Goal: Transaction & Acquisition: Download file/media

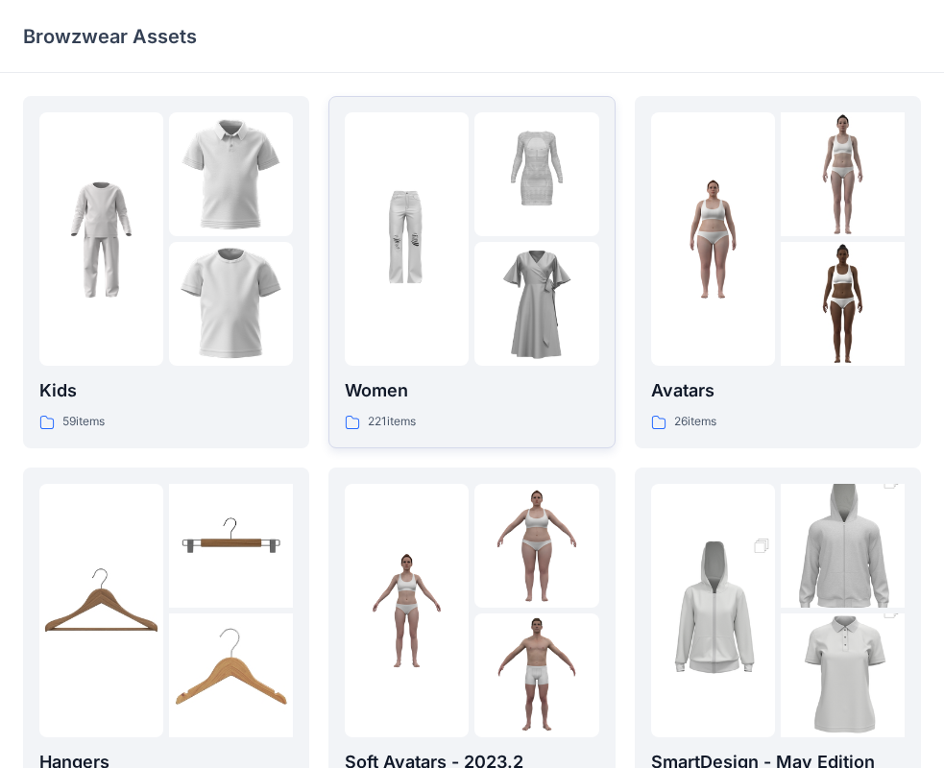
click at [494, 249] on img at bounding box center [536, 304] width 124 height 124
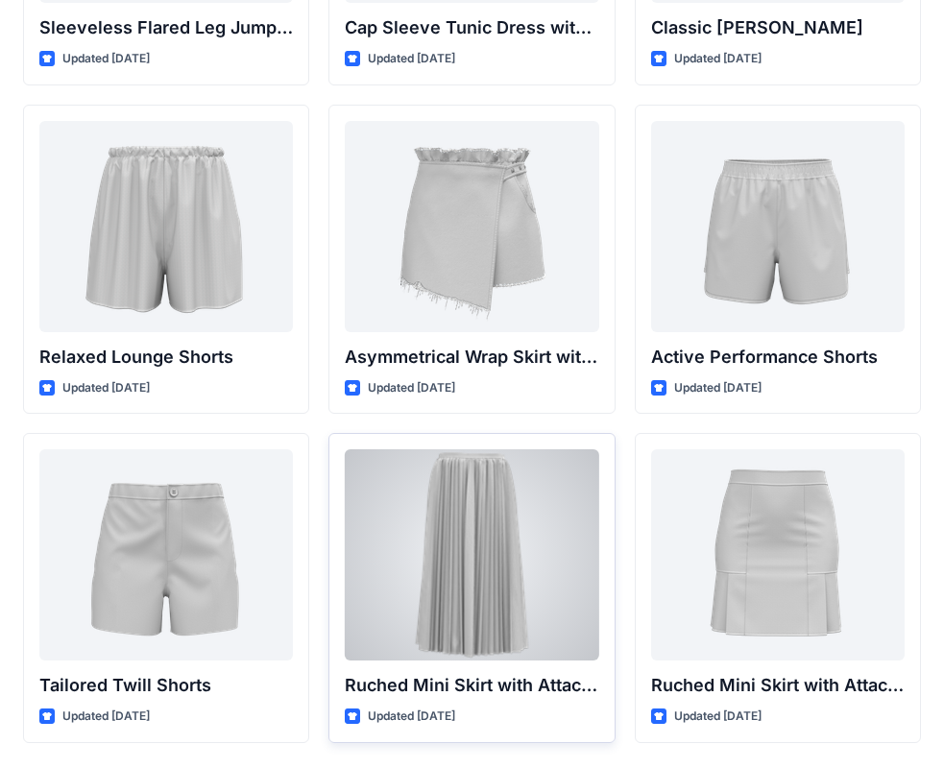
scroll to position [4662, 0]
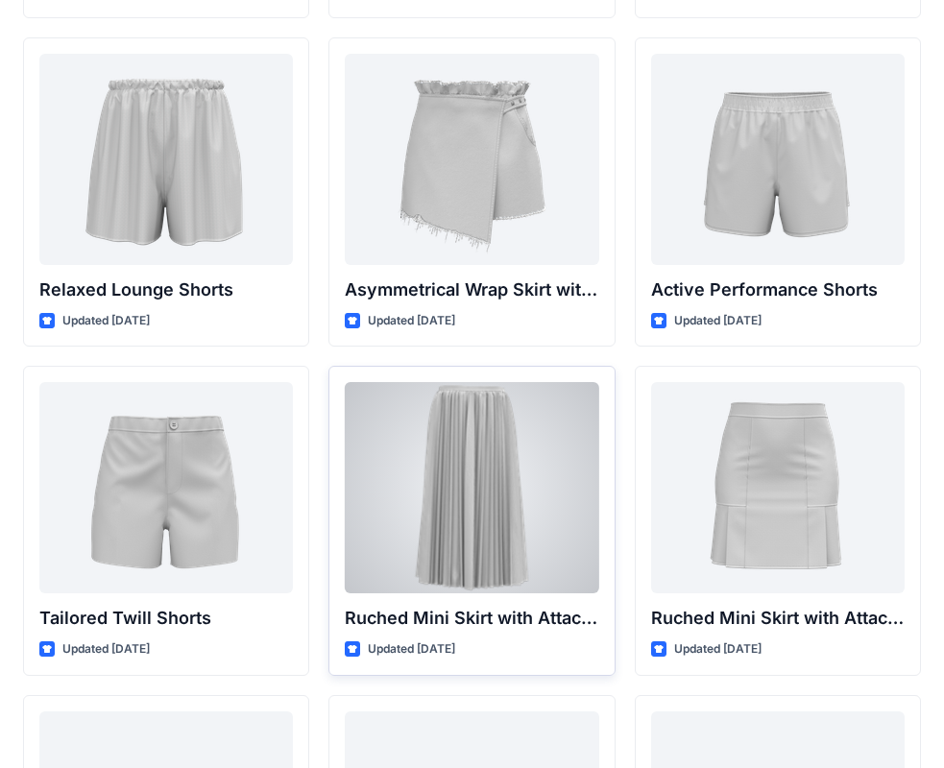
click at [520, 484] on div at bounding box center [471, 487] width 253 height 211
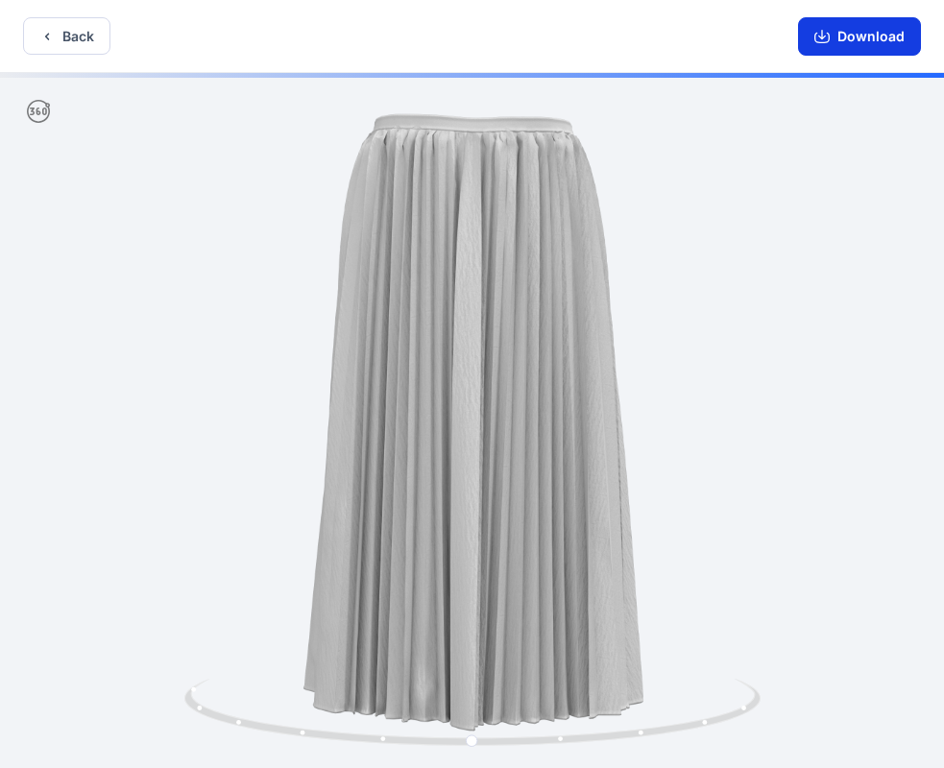
click at [845, 31] on button "Download" at bounding box center [859, 36] width 123 height 38
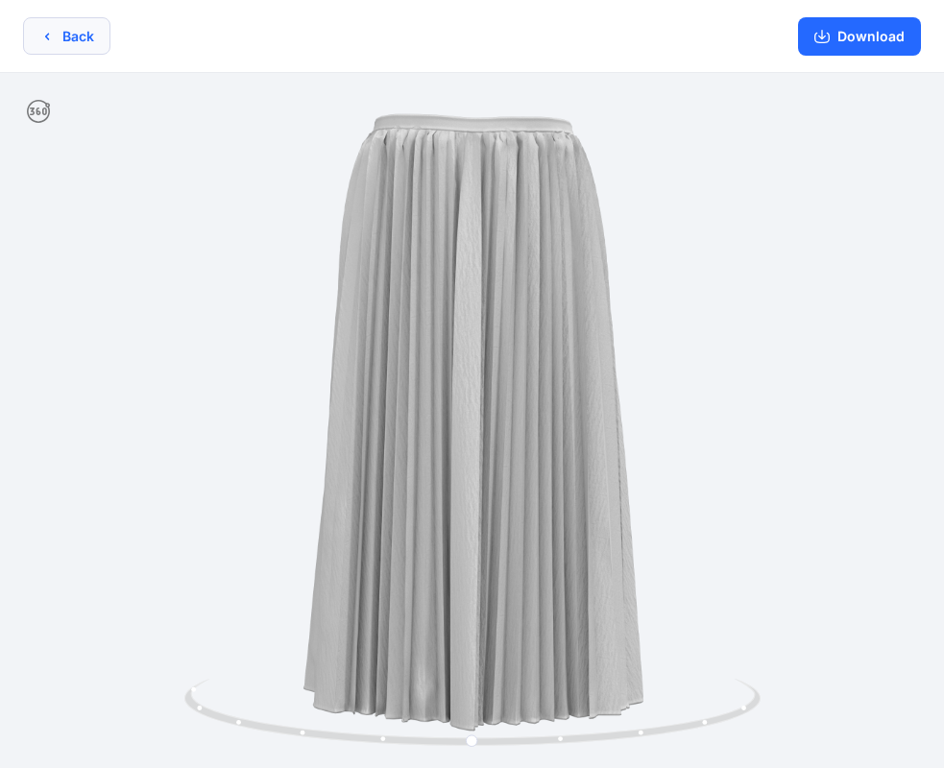
click at [68, 34] on button "Back" at bounding box center [66, 35] width 87 height 37
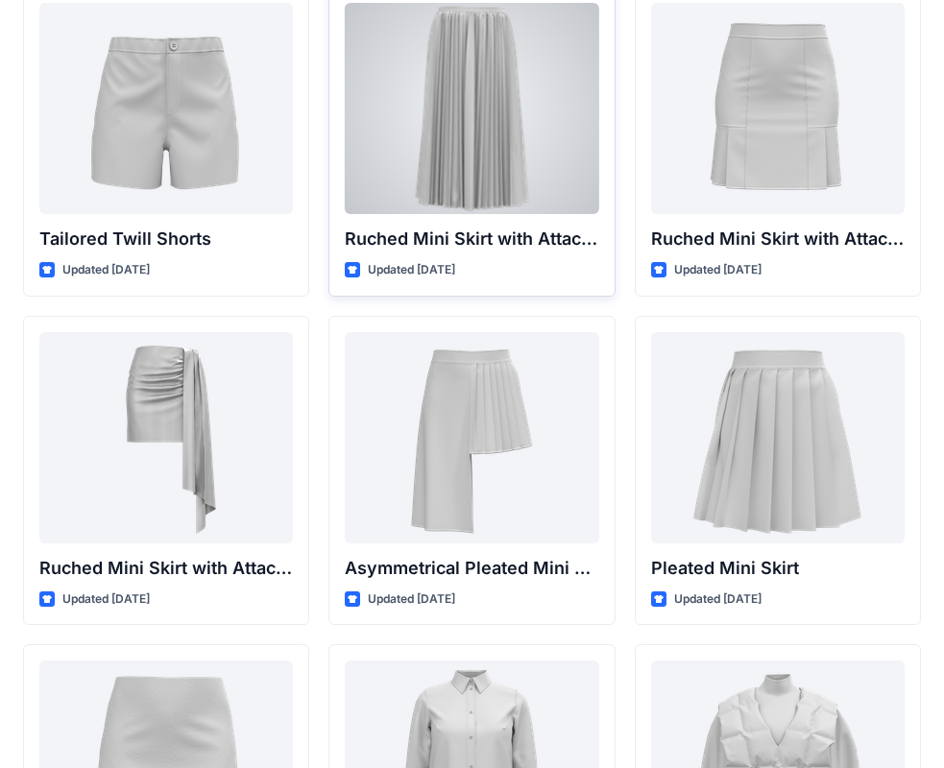
scroll to position [5046, 0]
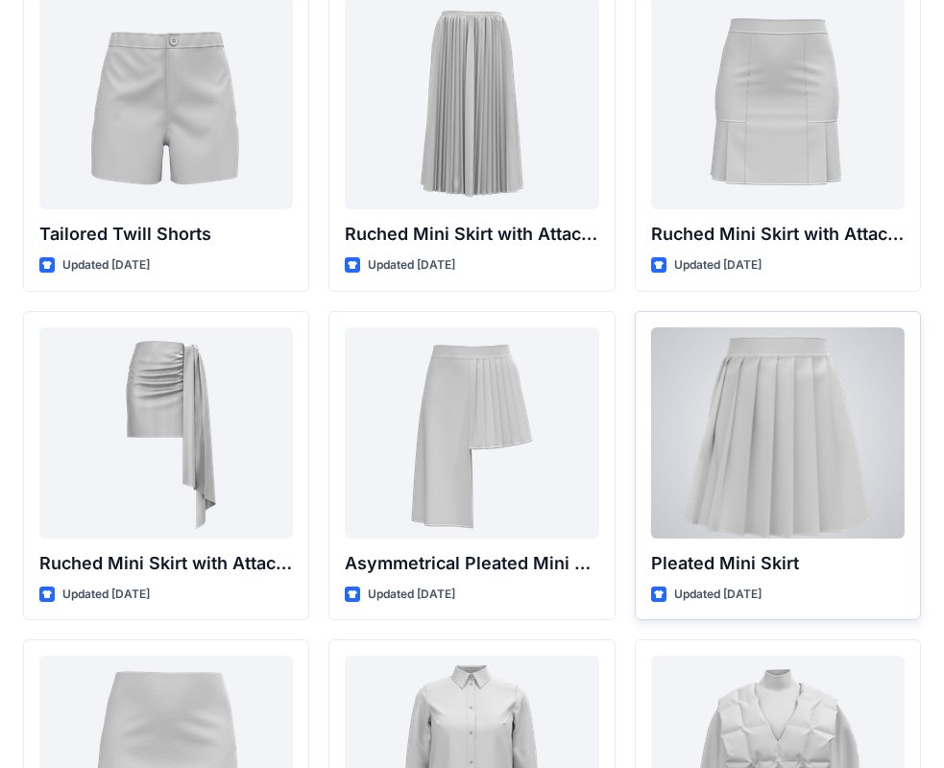
click at [723, 407] on div at bounding box center [777, 432] width 253 height 211
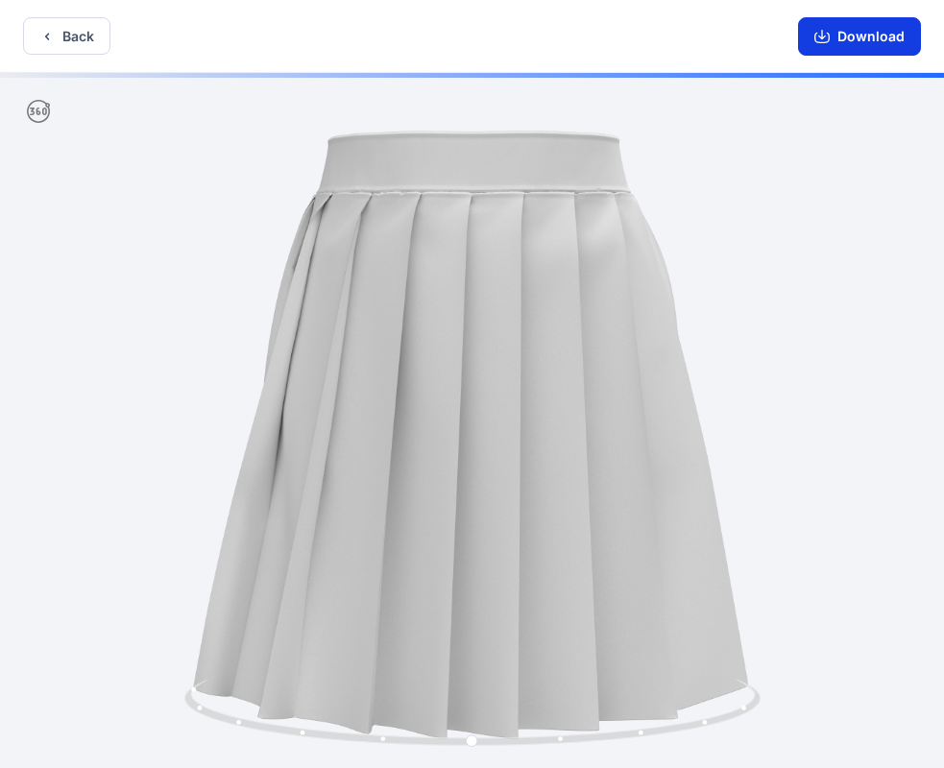
click at [860, 38] on button "Download" at bounding box center [859, 36] width 123 height 38
click at [82, 29] on button "Back" at bounding box center [66, 35] width 87 height 37
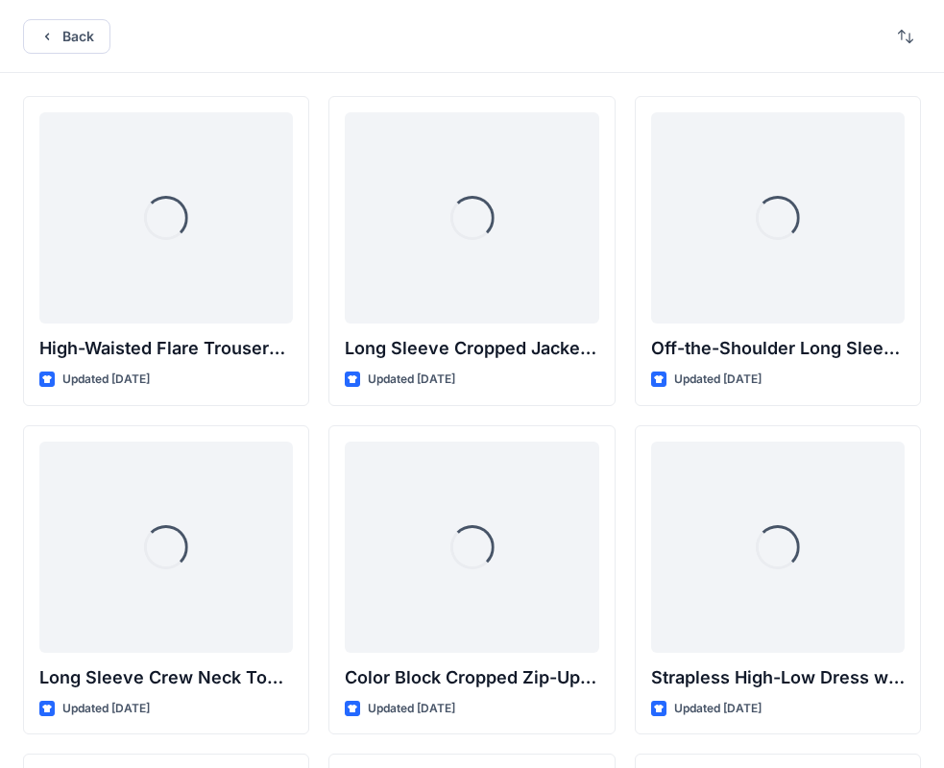
scroll to position [5046, 0]
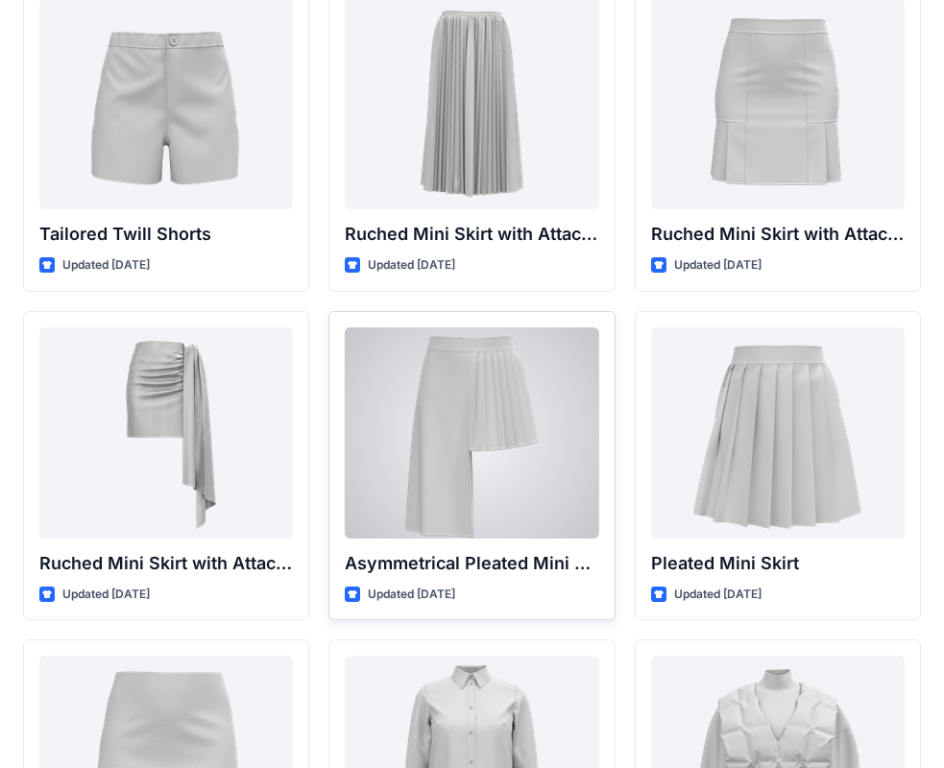
click at [476, 405] on div at bounding box center [471, 432] width 253 height 211
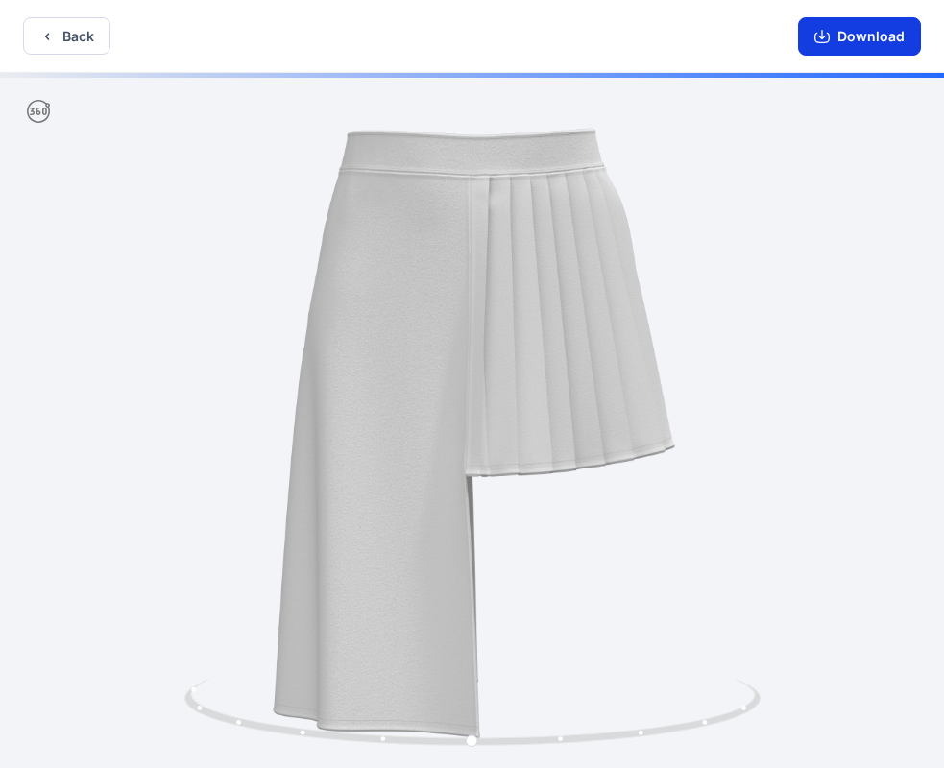
click at [876, 31] on button "Download" at bounding box center [859, 36] width 123 height 38
click at [48, 37] on icon "button" at bounding box center [46, 36] width 15 height 15
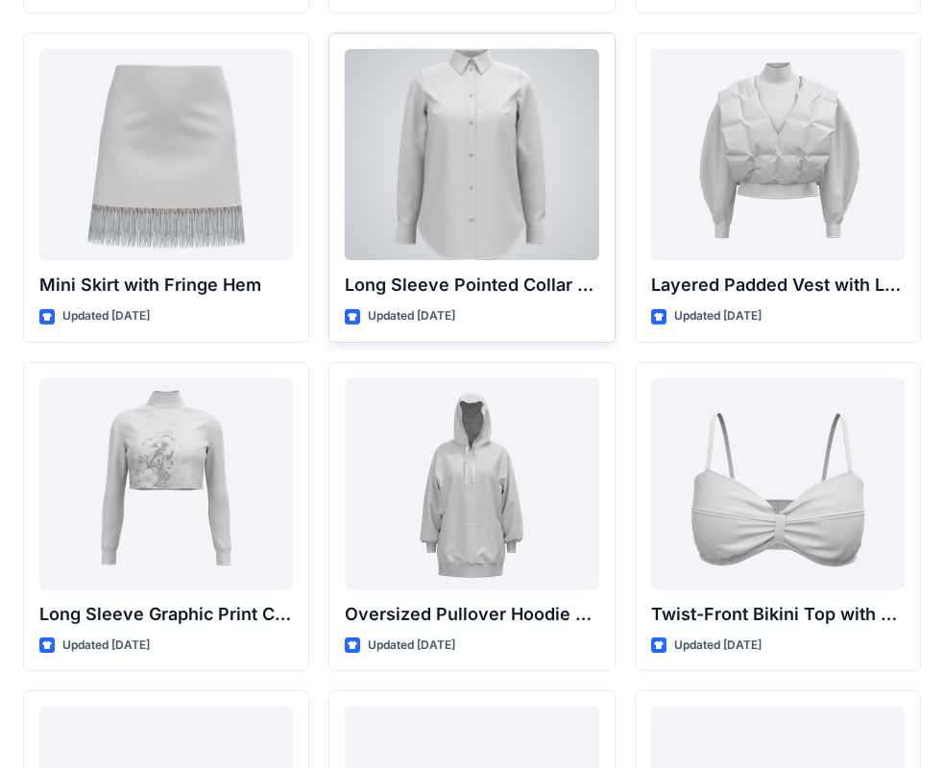
scroll to position [5660, 0]
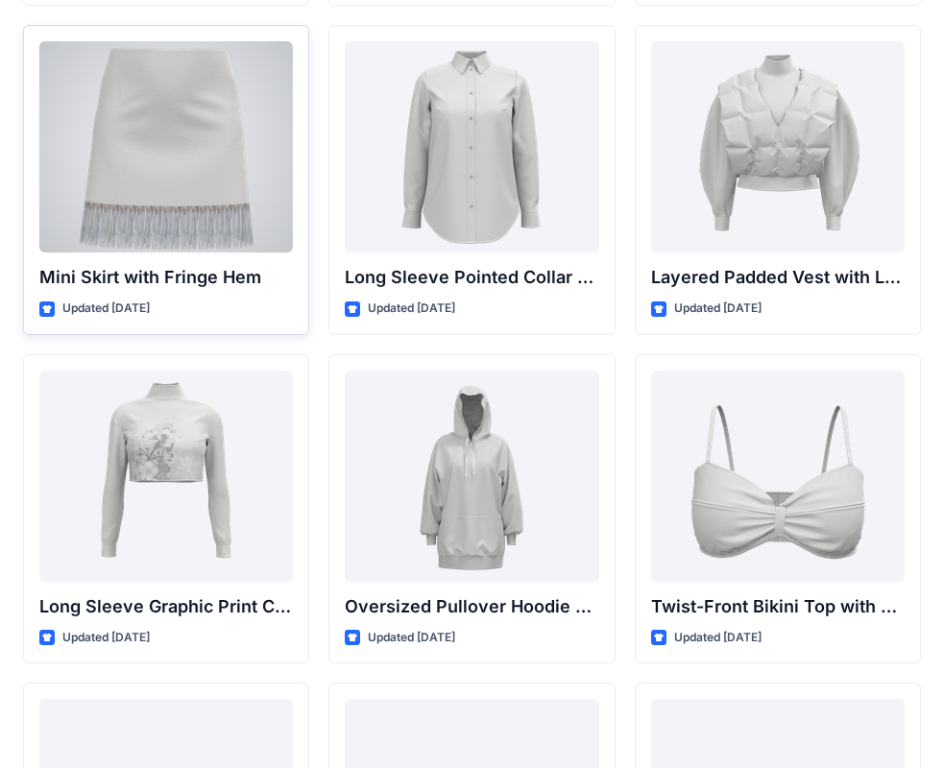
click at [114, 188] on div at bounding box center [165, 146] width 253 height 211
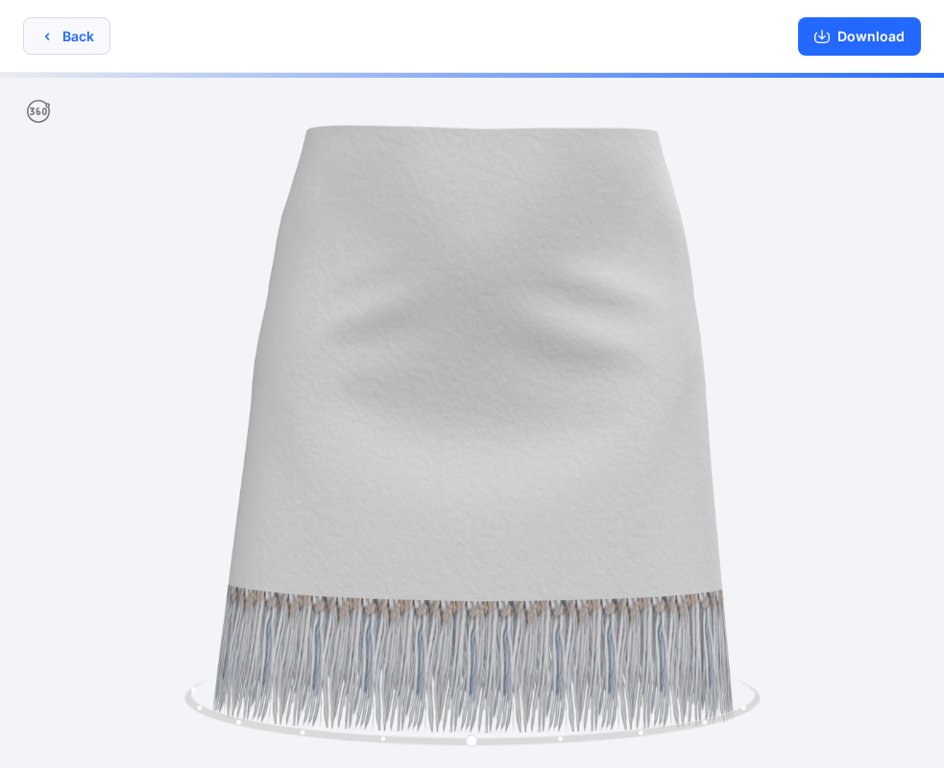
click at [51, 33] on icon "button" at bounding box center [46, 36] width 15 height 15
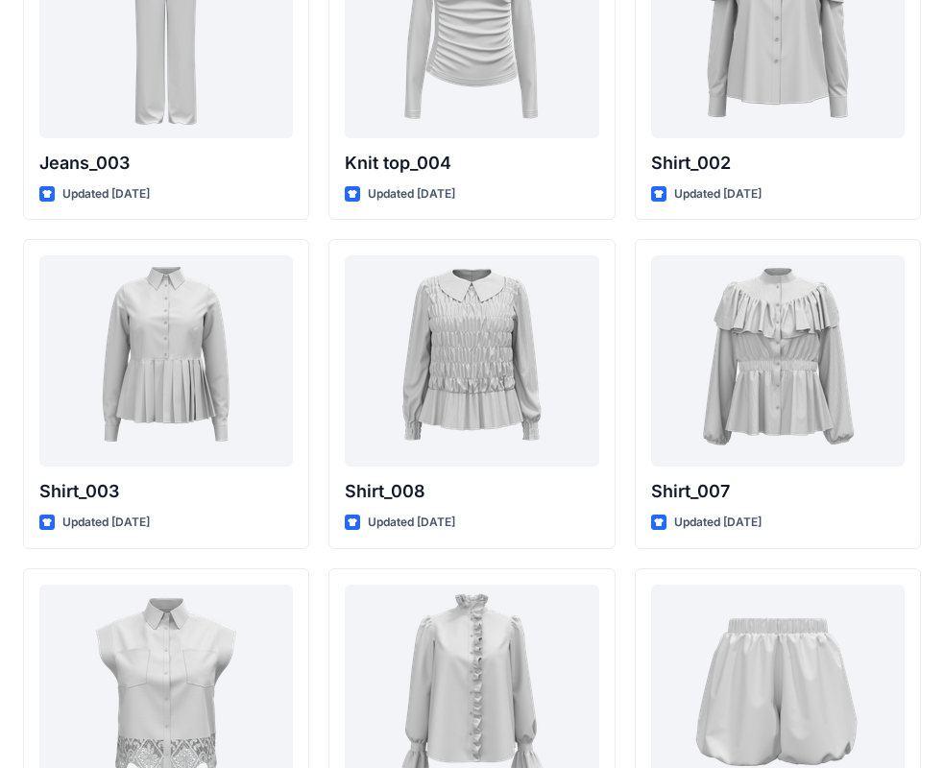
scroll to position [8444, 0]
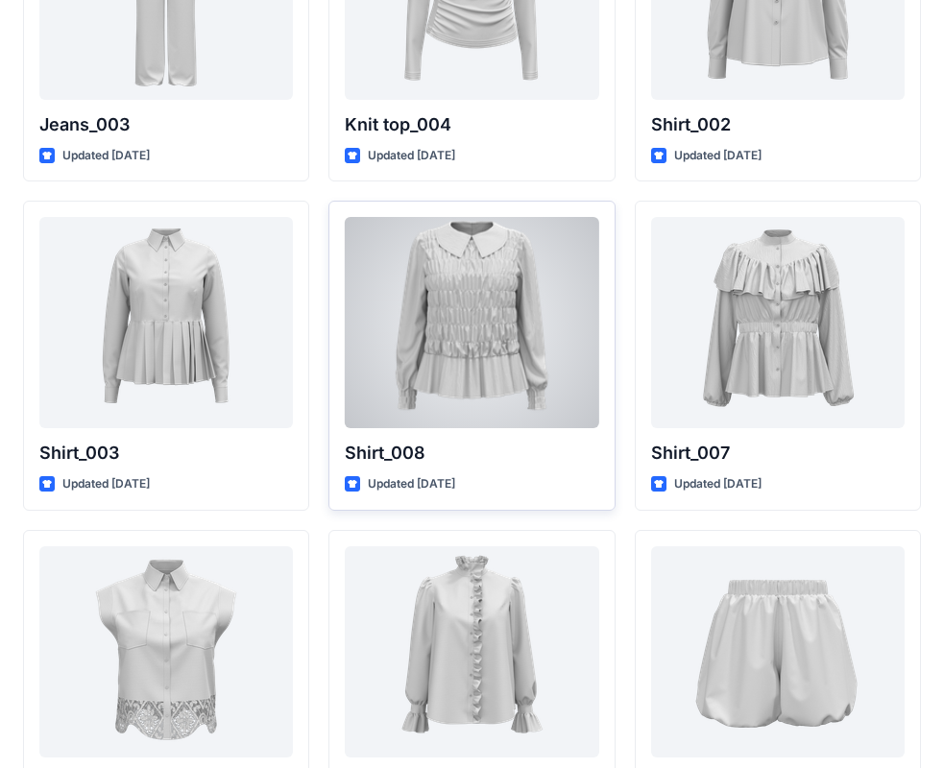
click at [466, 295] on div at bounding box center [471, 322] width 253 height 211
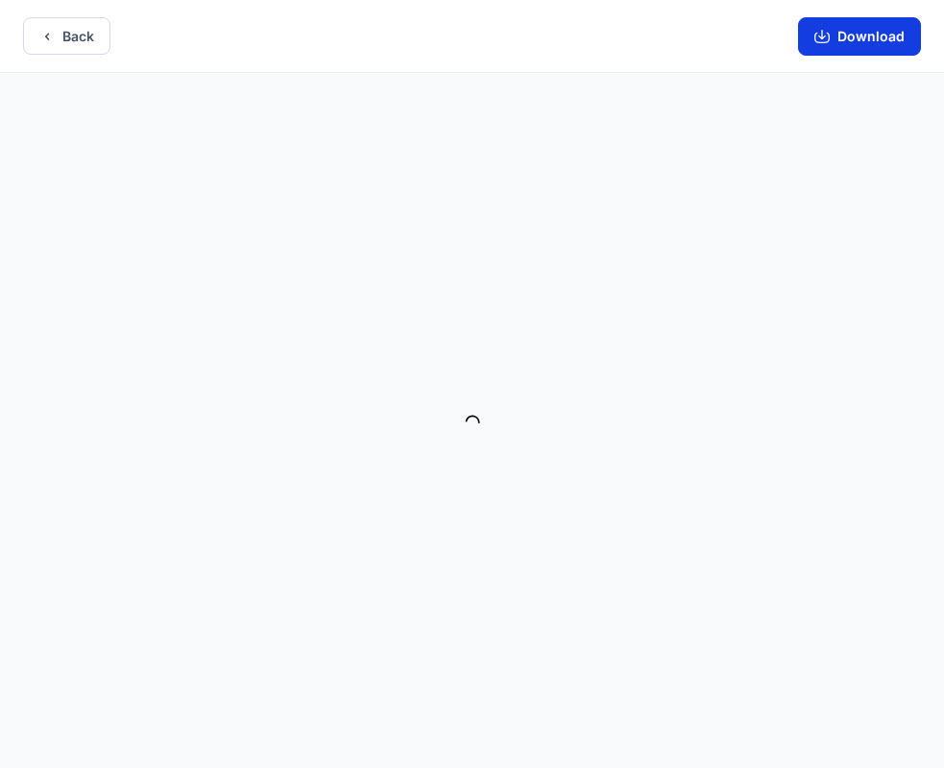
click at [856, 36] on button "Download" at bounding box center [859, 36] width 123 height 38
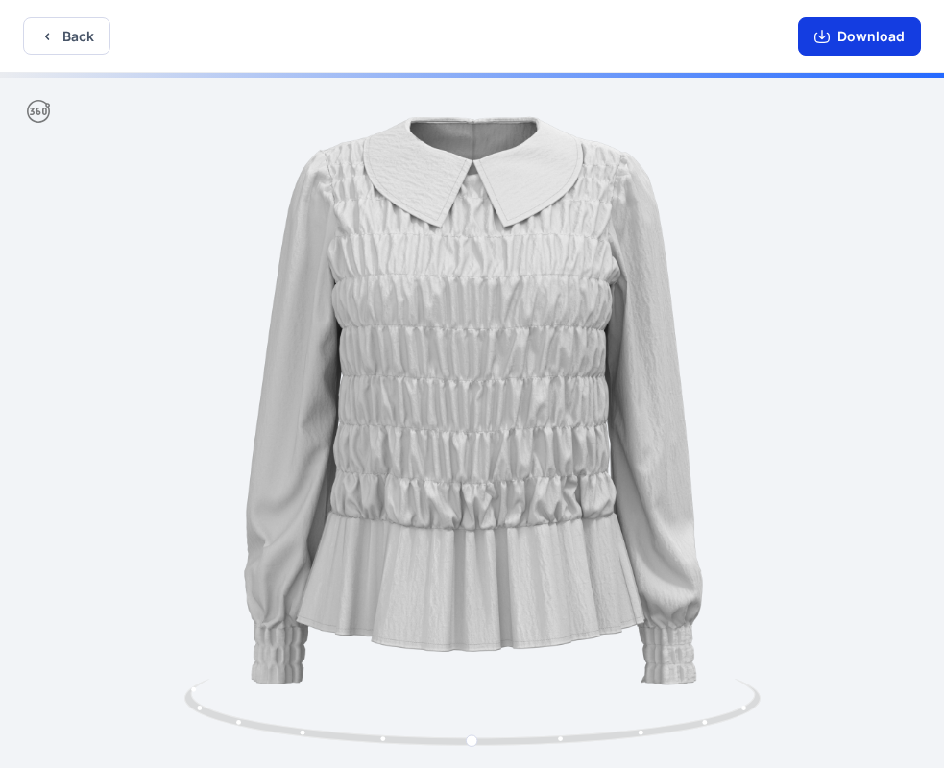
click at [835, 28] on button "Download" at bounding box center [859, 36] width 123 height 38
click at [41, 43] on icon "button" at bounding box center [46, 36] width 15 height 15
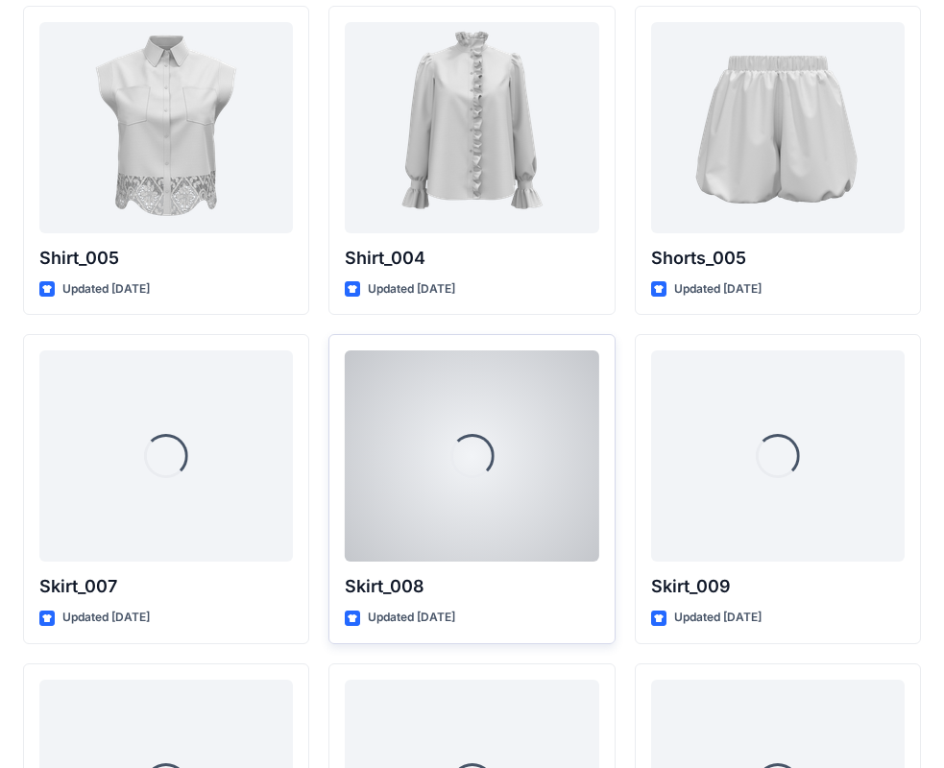
scroll to position [9087, 0]
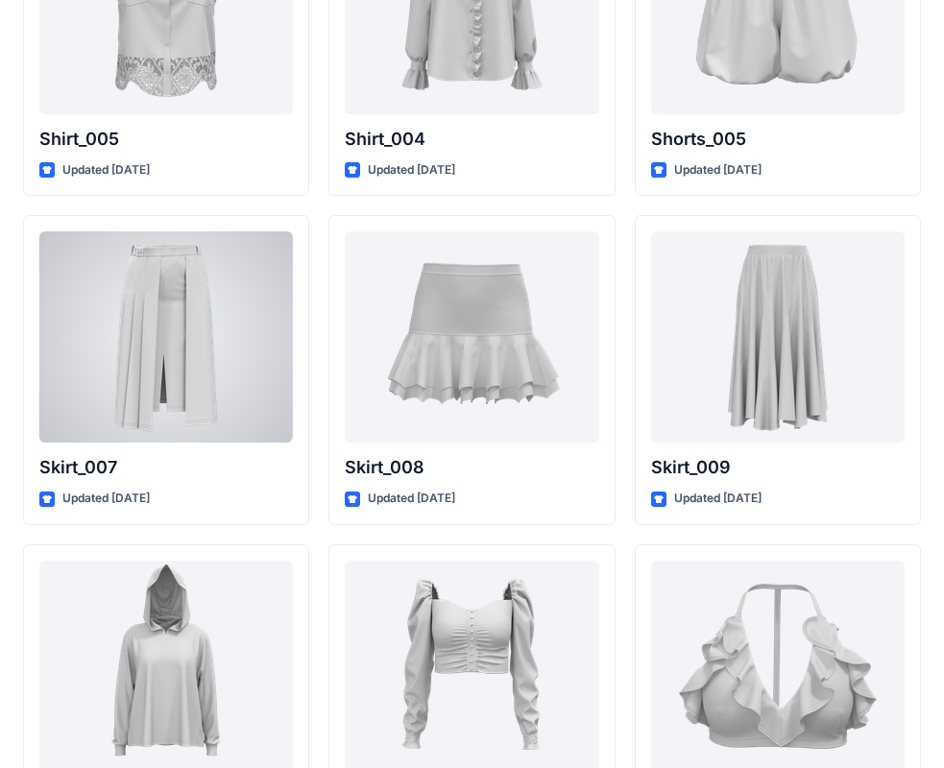
click at [199, 365] on div at bounding box center [165, 336] width 253 height 211
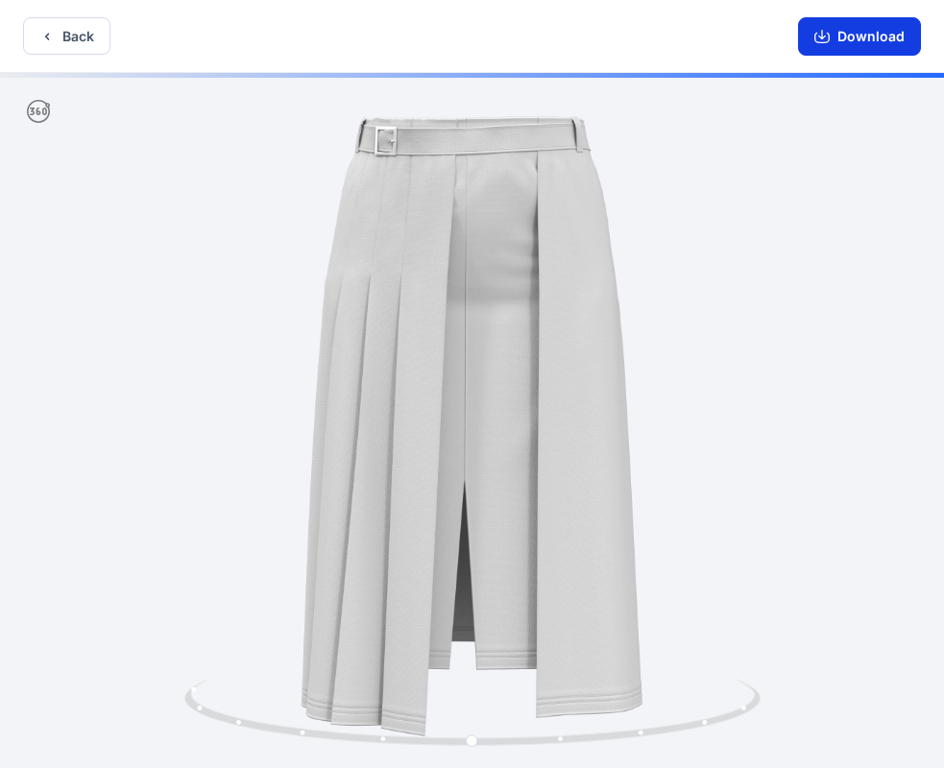
click at [866, 36] on button "Download" at bounding box center [859, 36] width 123 height 38
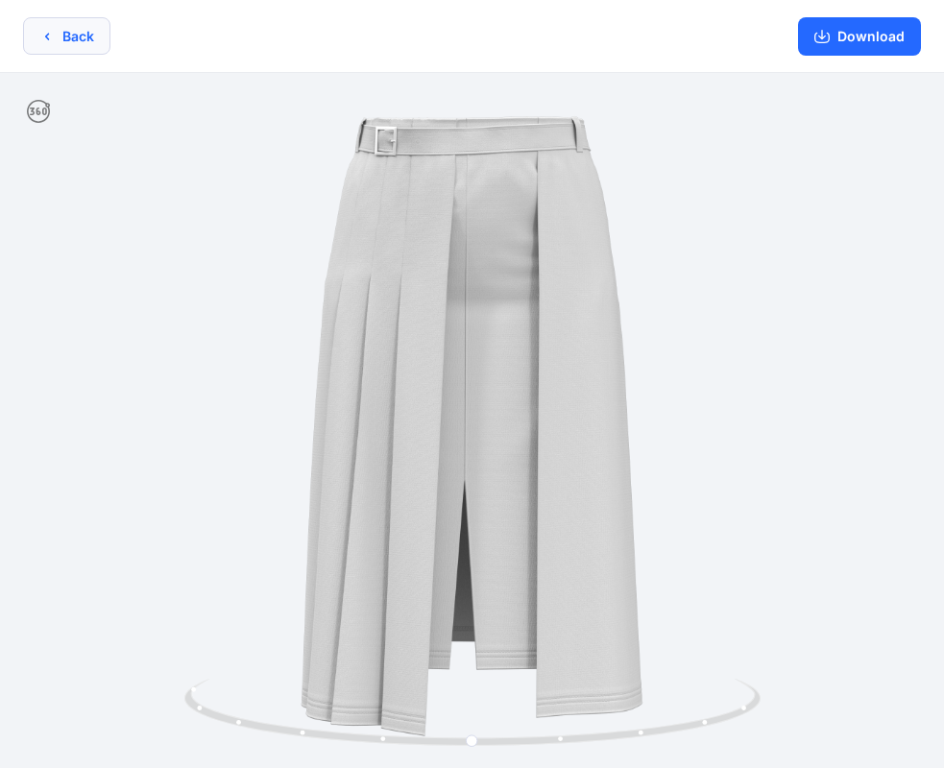
click at [63, 26] on button "Back" at bounding box center [66, 35] width 87 height 37
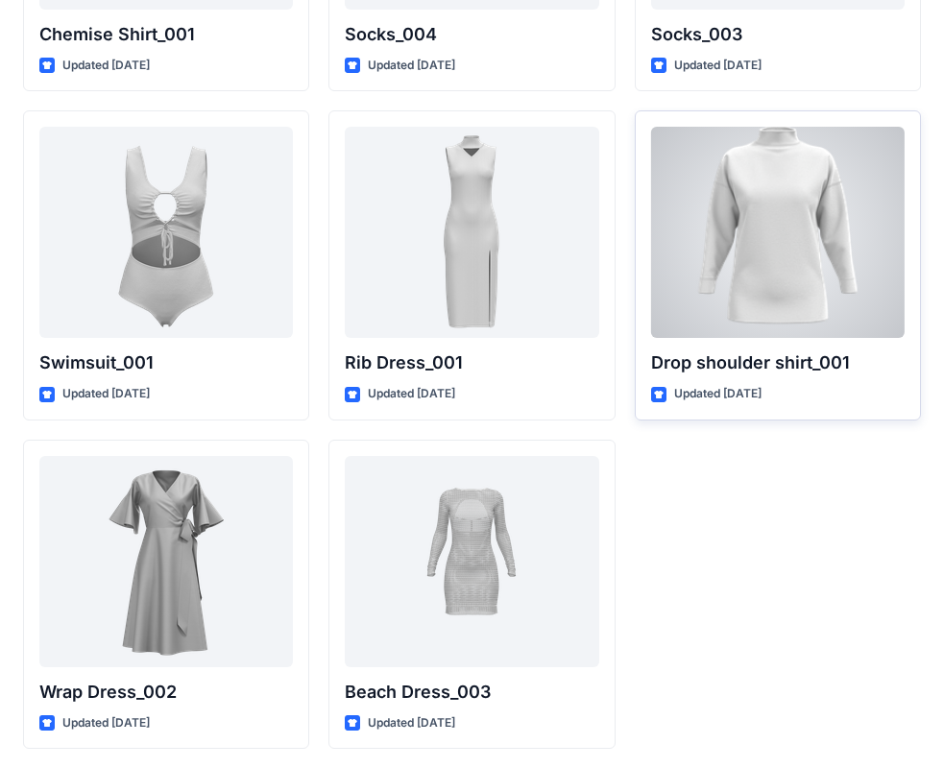
scroll to position [23663, 0]
